Goal: Task Accomplishment & Management: Use online tool/utility

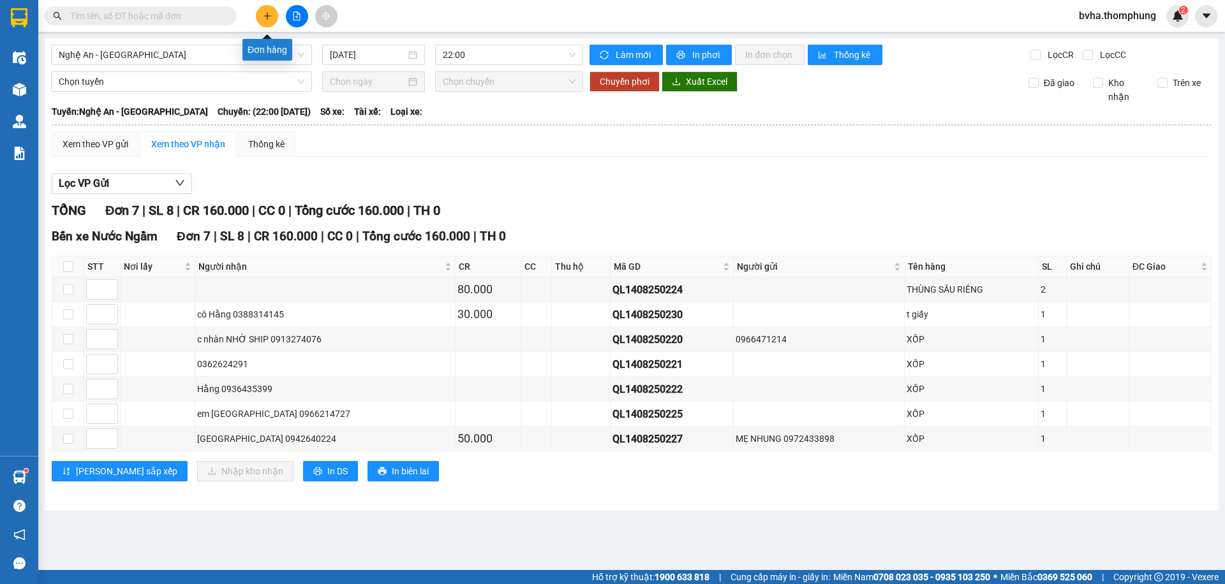
click at [273, 18] on button at bounding box center [267, 16] width 22 height 22
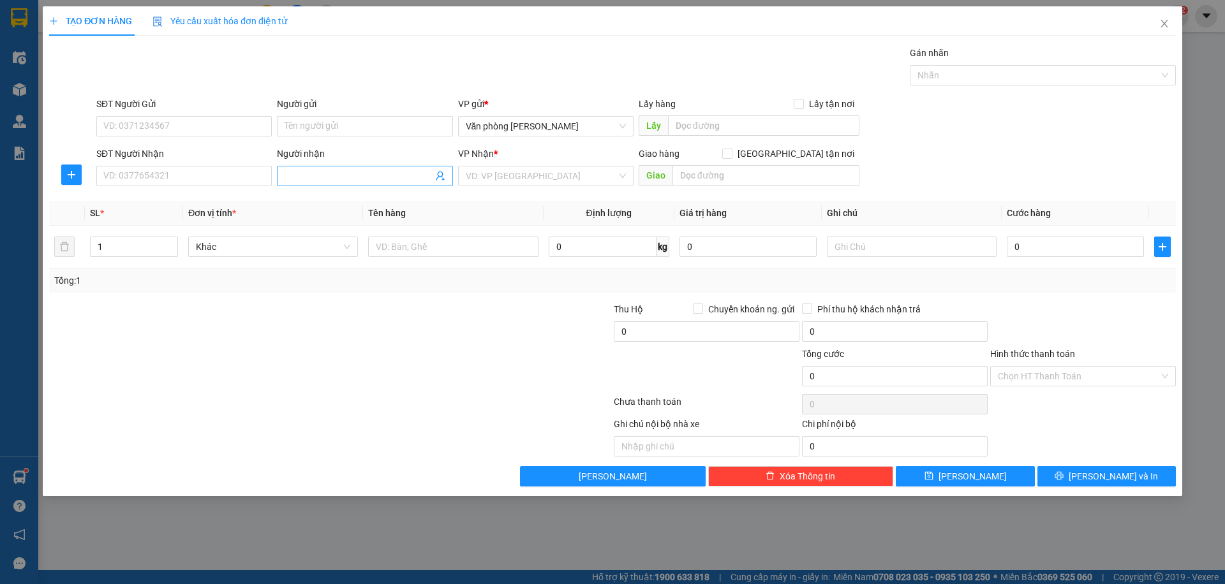
click at [316, 174] on input "Người nhận" at bounding box center [358, 176] width 147 height 14
type input "t"
click at [1162, 23] on icon "close" at bounding box center [1164, 24] width 10 height 10
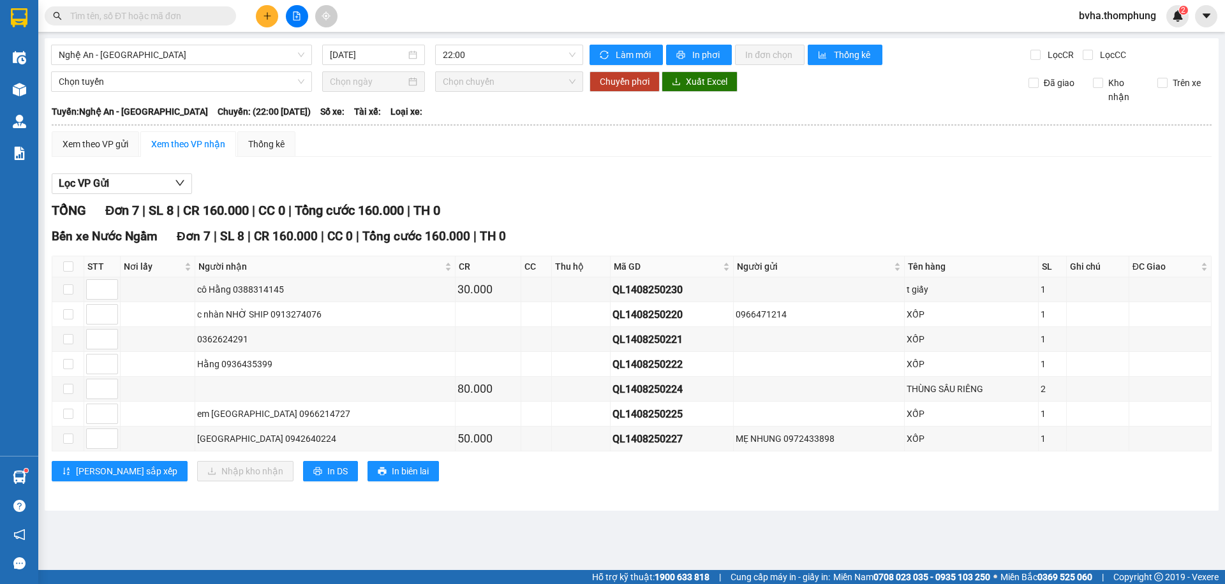
click at [57, 93] on div "Chọn tuyến Chọn chuyến Chuyển phơi Xuất Excel Đã giao Kho nhận Trên xe" at bounding box center [631, 87] width 1161 height 33
